Goal: Information Seeking & Learning: Learn about a topic

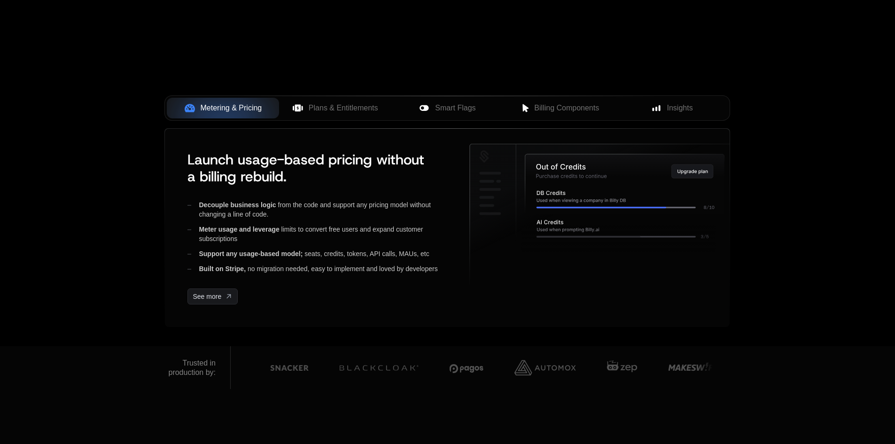
scroll to position [329, 0]
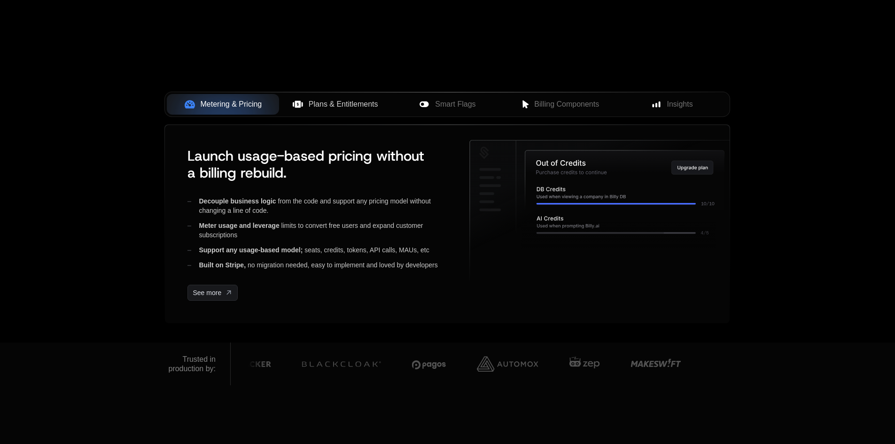
click at [353, 100] on span "Plans & Entitlements" at bounding box center [344, 104] width 70 height 11
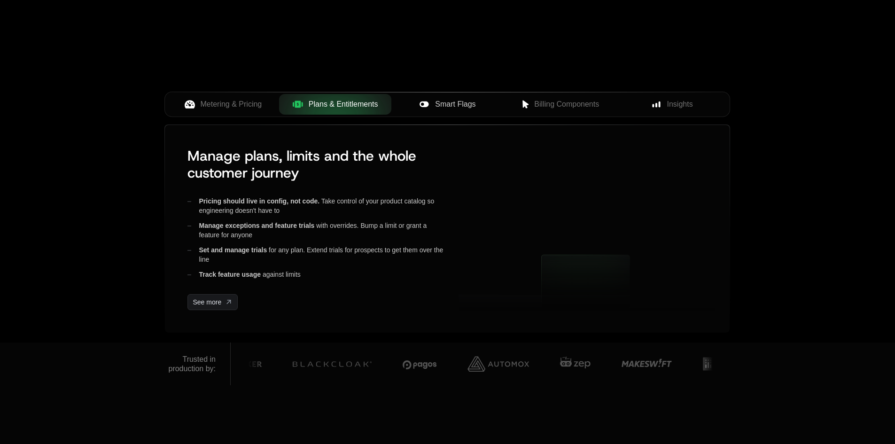
click at [459, 106] on span "Smart Flags" at bounding box center [455, 104] width 40 height 11
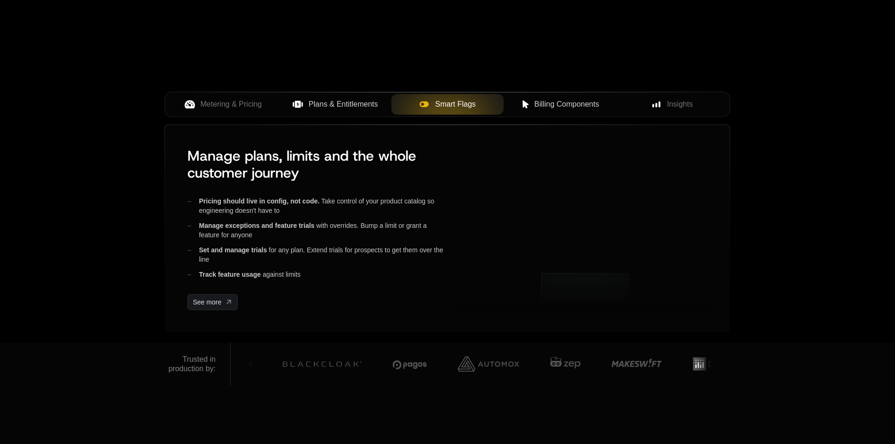
click at [549, 104] on span "Billing Components" at bounding box center [566, 104] width 65 height 11
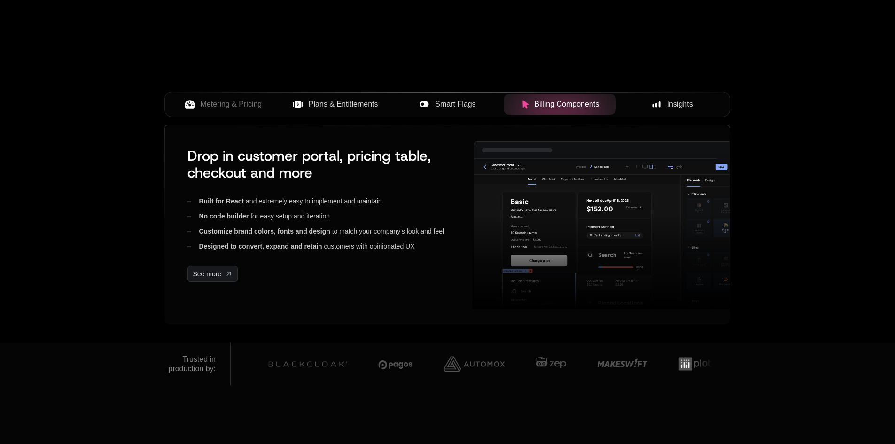
click at [655, 106] on icon at bounding box center [656, 104] width 8 height 8
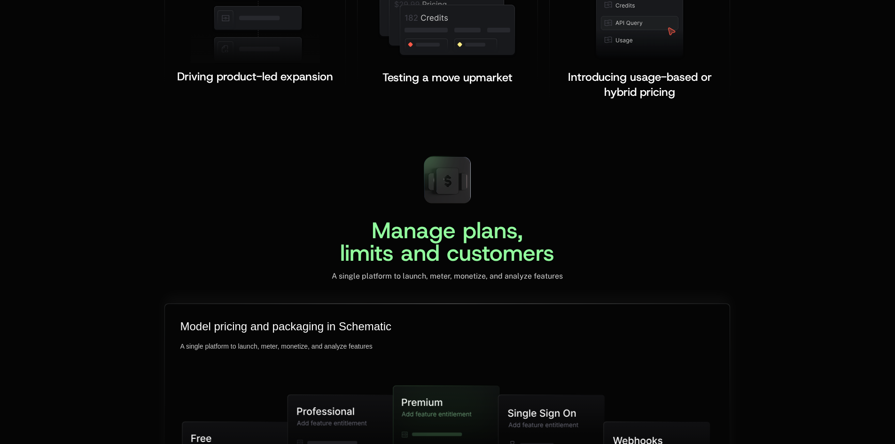
scroll to position [2404, 0]
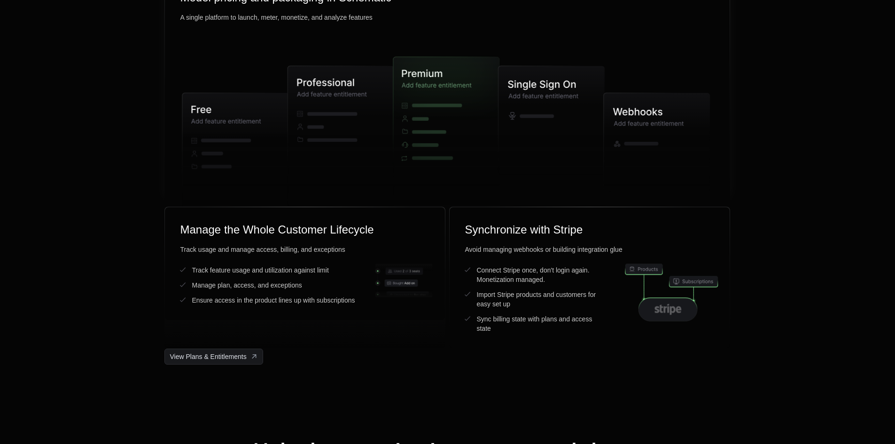
click at [344, 157] on icon at bounding box center [341, 136] width 106 height 140
drag, startPoint x: 462, startPoint y: 154, endPoint x: 469, endPoint y: 152, distance: 7.7
click at [463, 154] on icon at bounding box center [443, 133] width 99 height 153
drag, startPoint x: 545, startPoint y: 136, endPoint x: 585, endPoint y: 213, distance: 87.2
click at [547, 137] on icon at bounding box center [551, 120] width 106 height 109
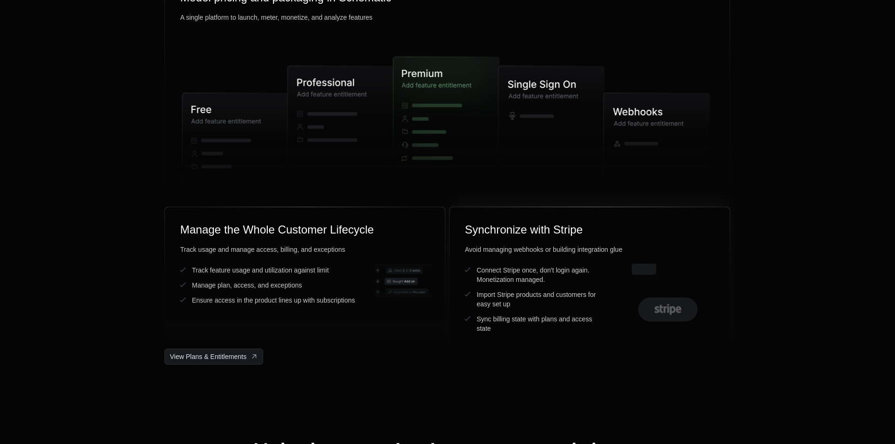
click at [591, 228] on div "Synchronize with Stripe" at bounding box center [590, 229] width 250 height 15
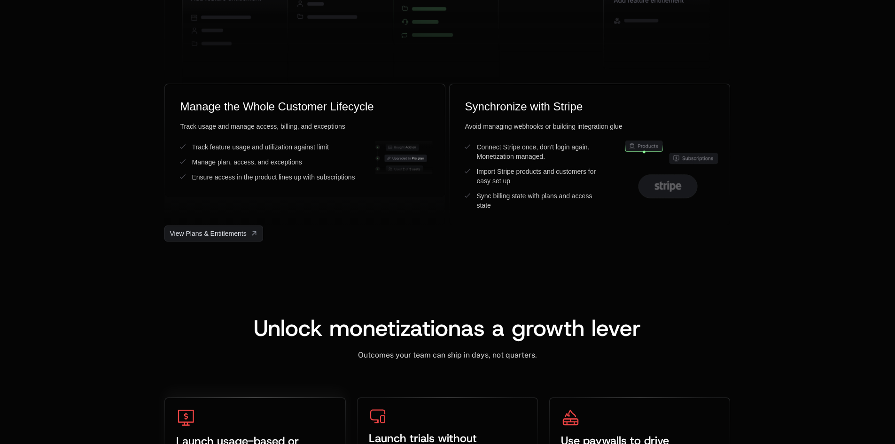
scroll to position [2685, 0]
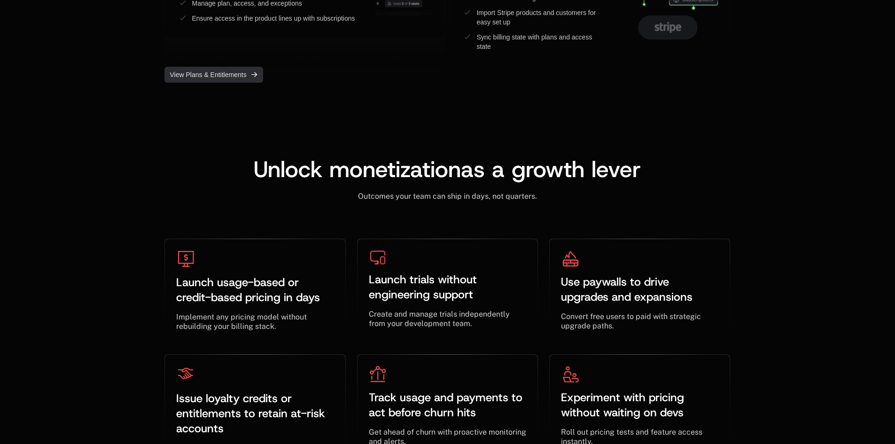
click at [233, 75] on span "View Plans & Entitlements" at bounding box center [208, 74] width 77 height 9
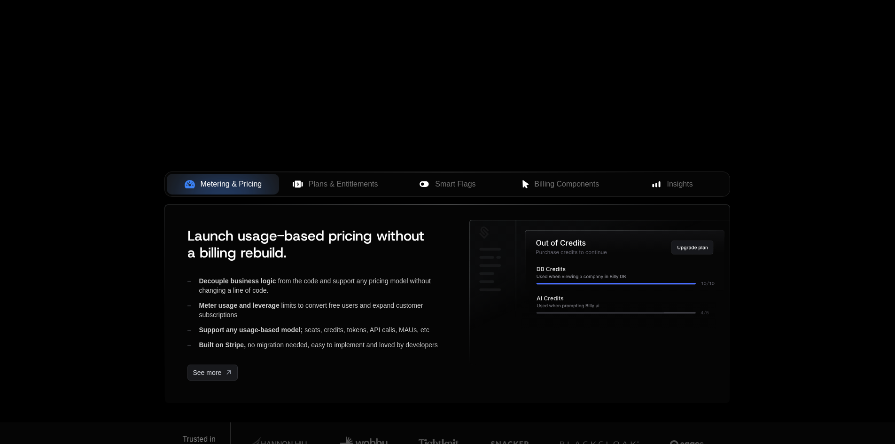
scroll to position [0, 0]
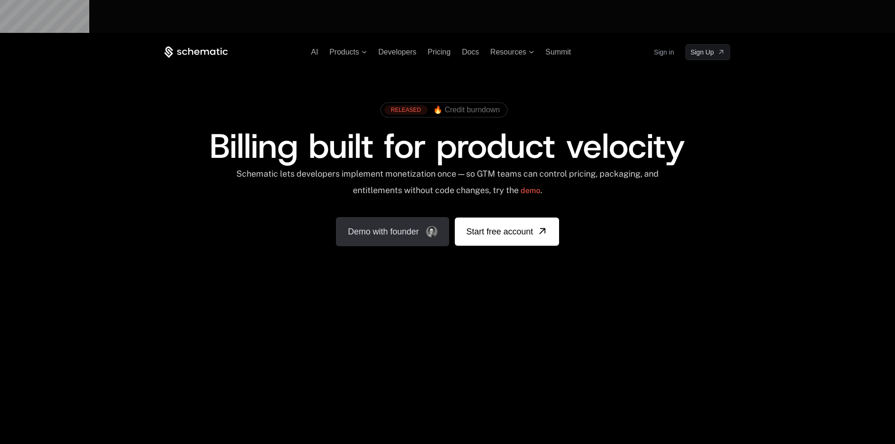
click at [416, 217] on link "Demo with founder" at bounding box center [392, 231] width 113 height 29
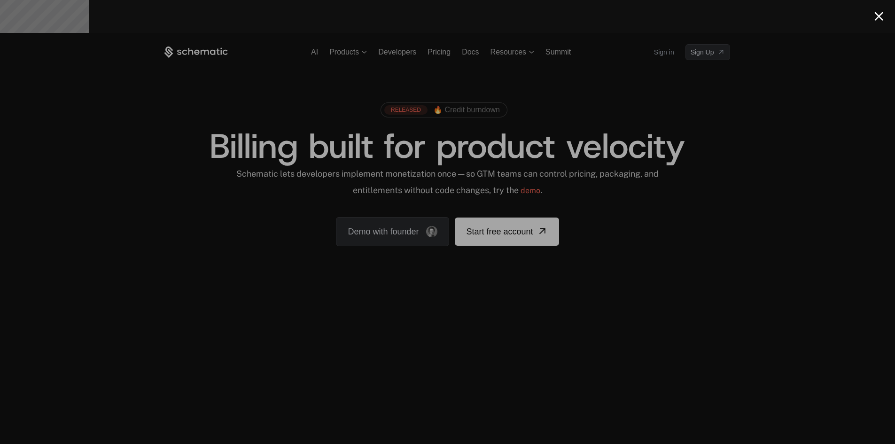
click at [797, 243] on div at bounding box center [447, 222] width 895 height 444
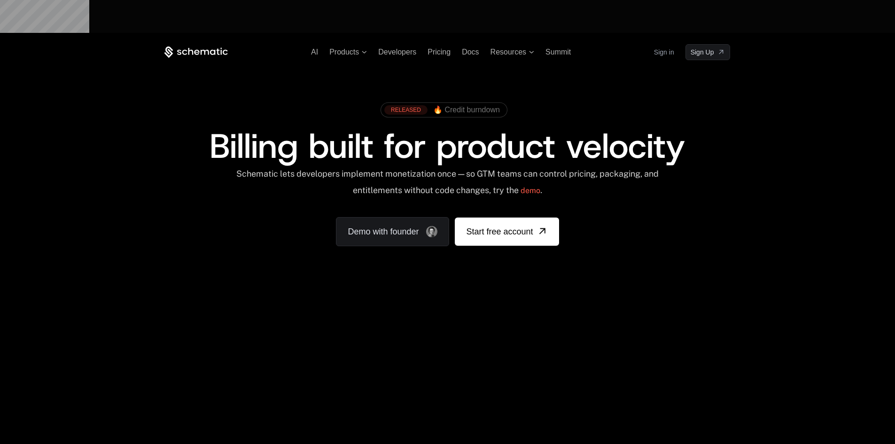
scroll to position [329, 0]
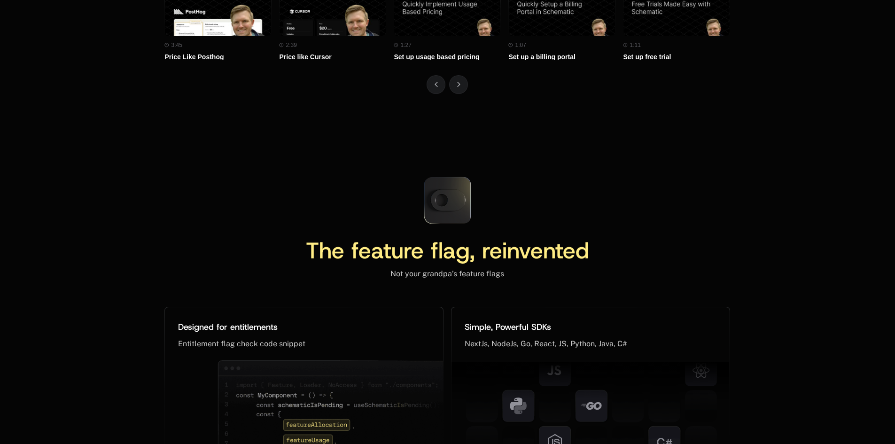
scroll to position [4311, 0]
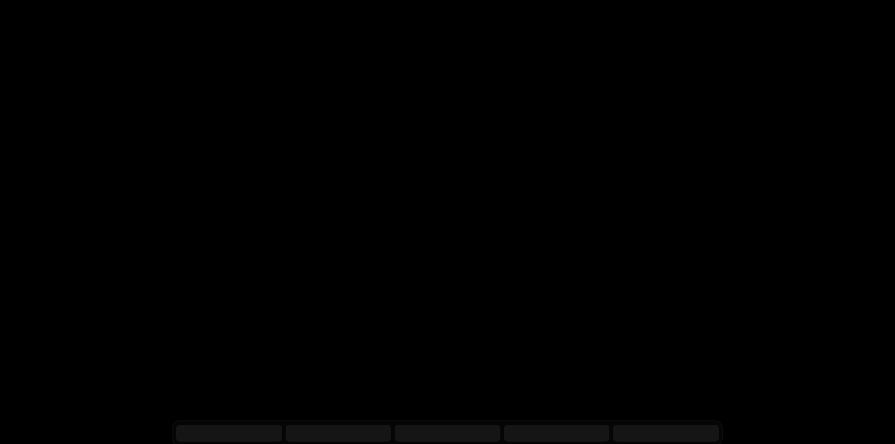
scroll to position [3737, 0]
